Goal: Check status: Check status

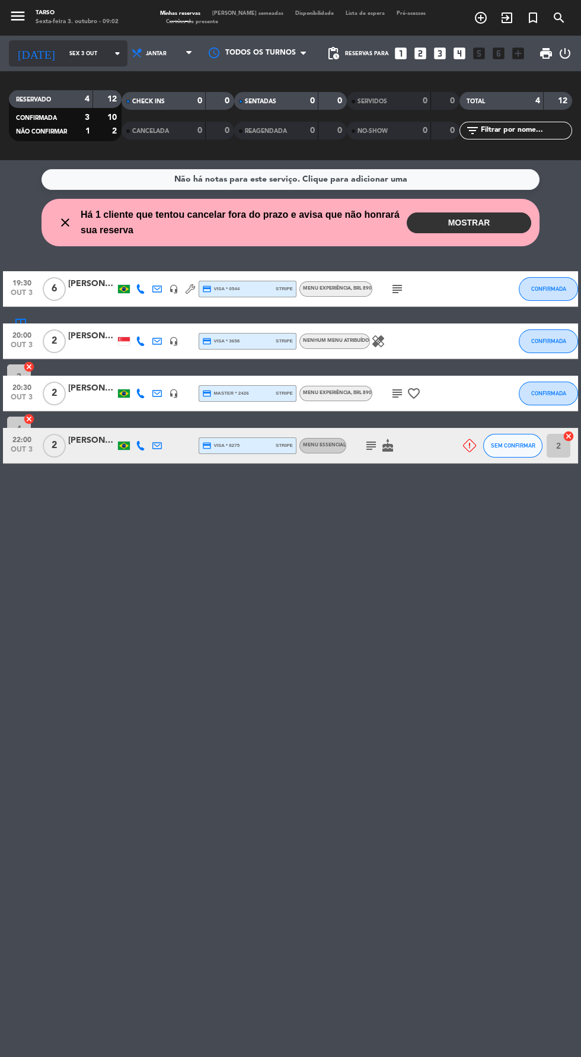
click at [77, 55] on input "Sex 3 out" at bounding box center [100, 53] width 75 height 18
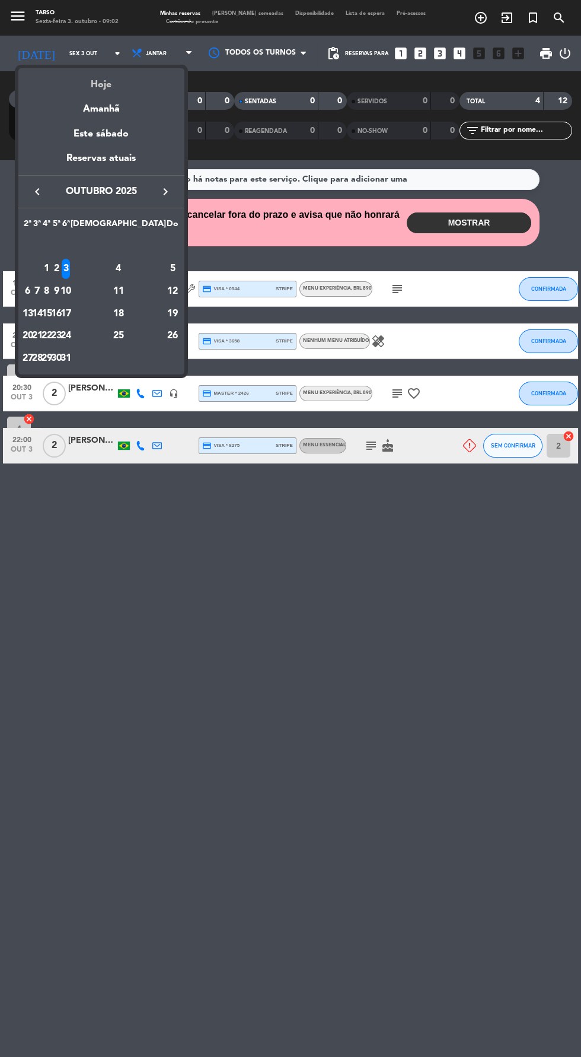
click at [85, 82] on div "Hoje" at bounding box center [101, 80] width 166 height 24
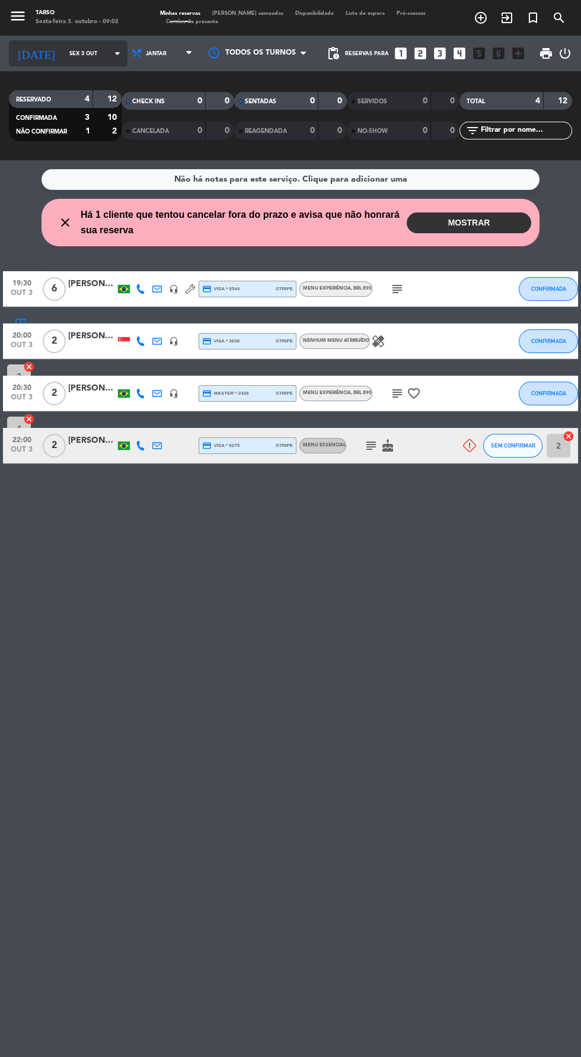
click at [89, 53] on input "Sex 3 out" at bounding box center [100, 53] width 75 height 18
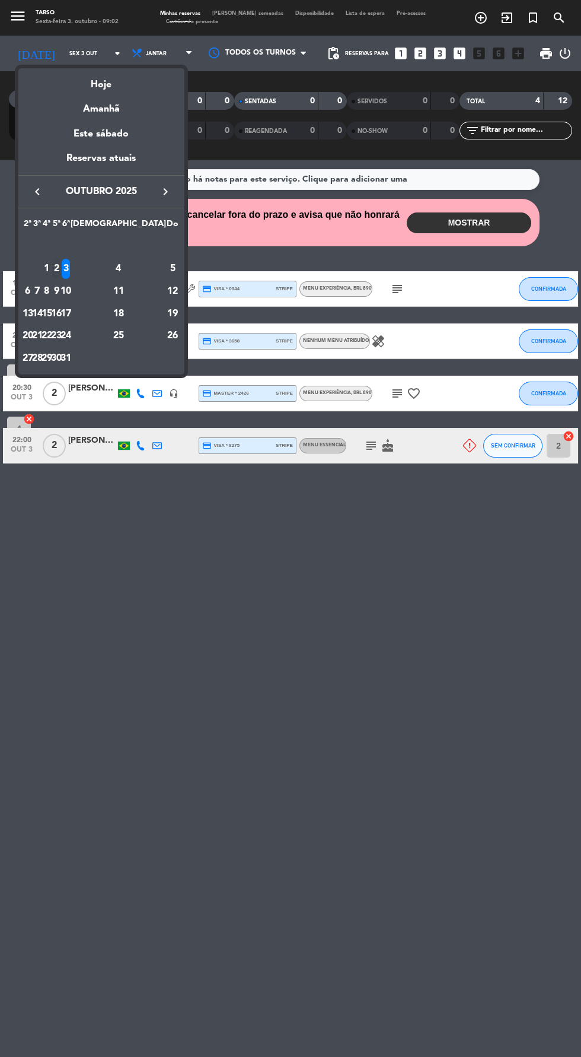
click at [61, 268] on div "2" at bounding box center [56, 269] width 9 height 20
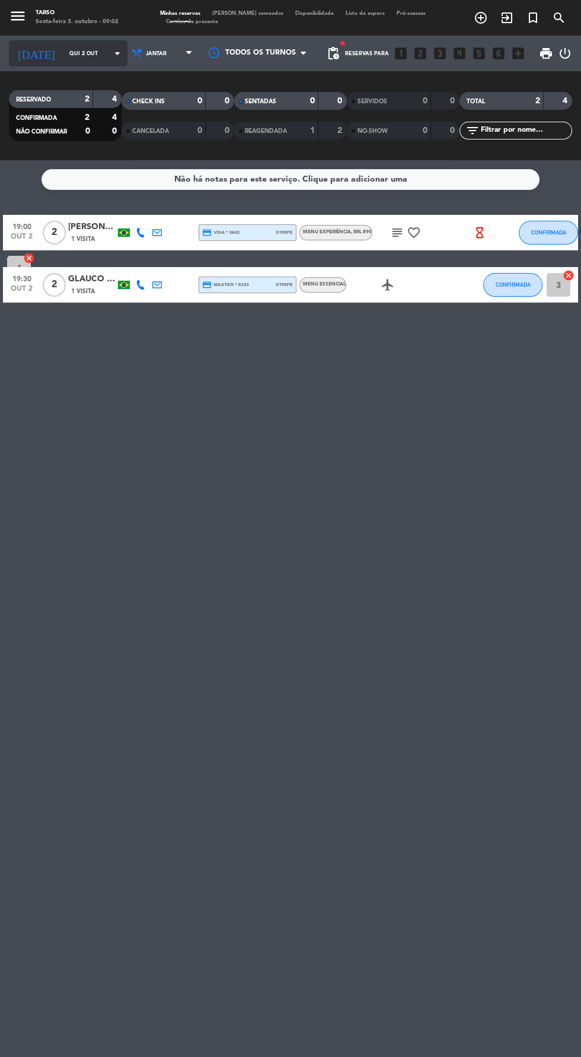
click at [63, 53] on input "Qui 2 out" at bounding box center [100, 53] width 75 height 18
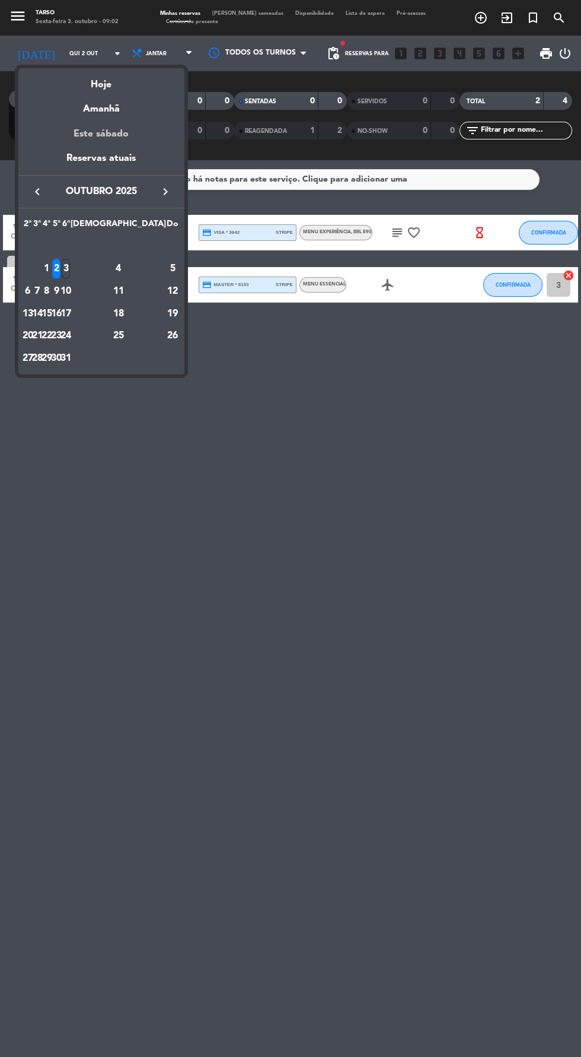
click at [81, 121] on div "Este sábado" at bounding box center [101, 133] width 166 height 33
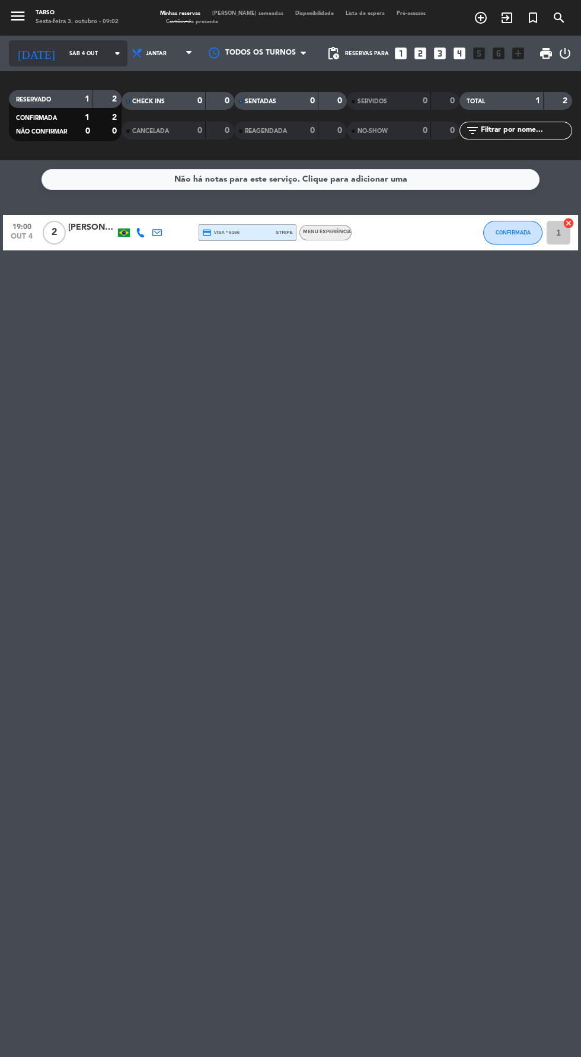
click at [74, 53] on input "Sáb 4 out" at bounding box center [100, 53] width 75 height 18
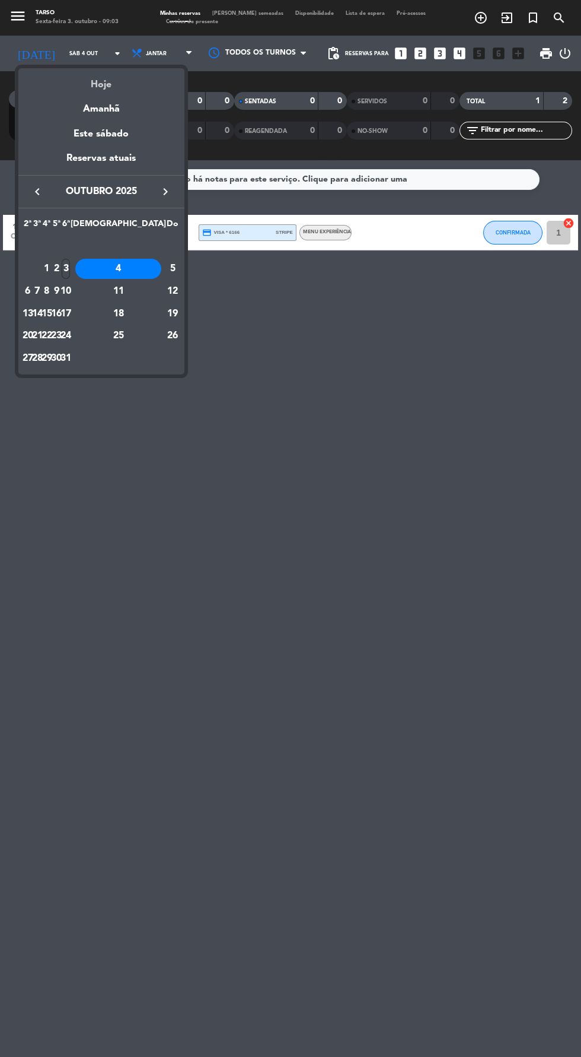
click at [89, 92] on div "Hoje" at bounding box center [101, 80] width 166 height 24
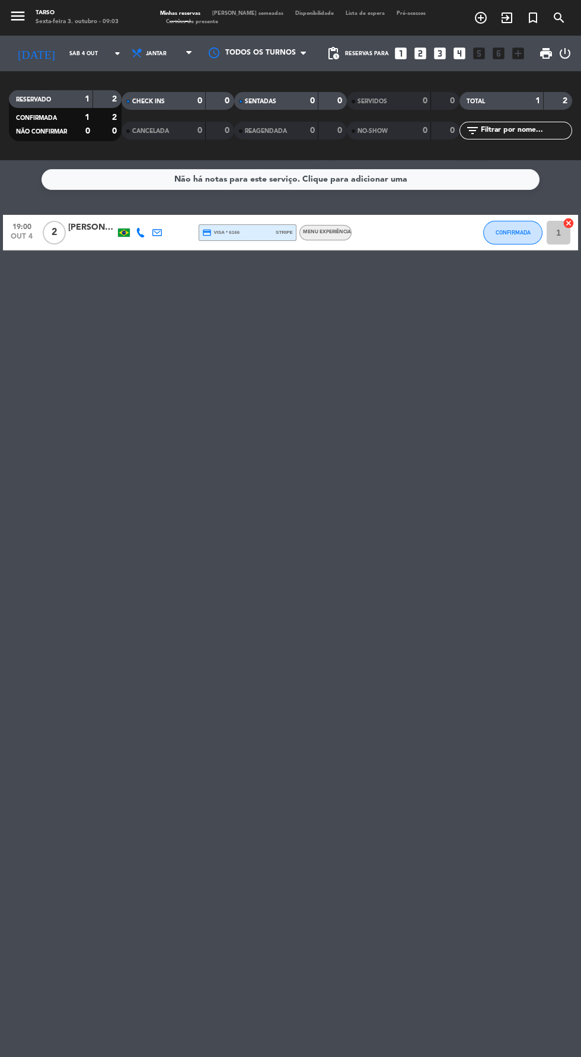
type input "Sex 3 out"
